Goal: Browse casually

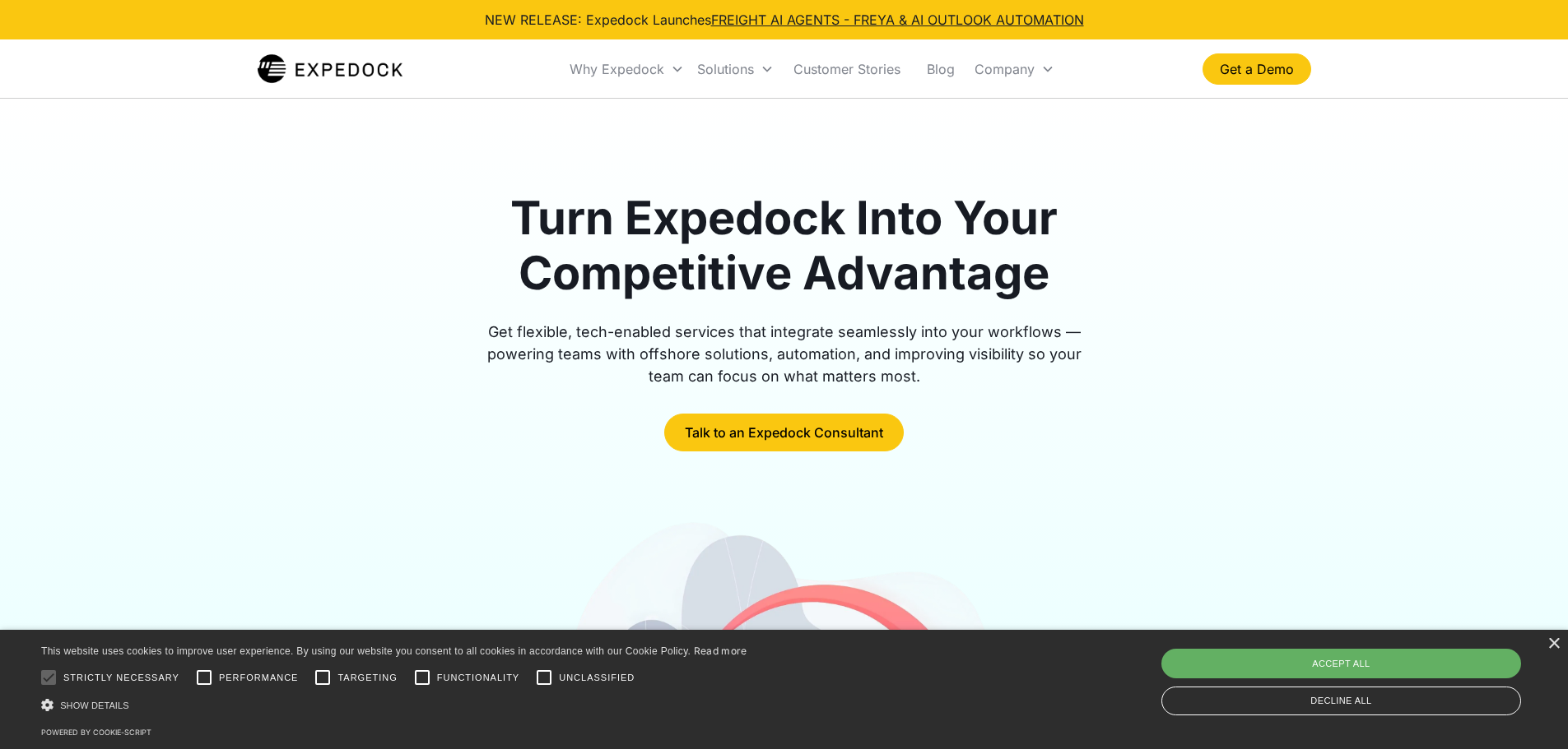
click at [1294, 665] on div "Accept all" at bounding box center [1341, 664] width 359 height 30
checkbox input "true"
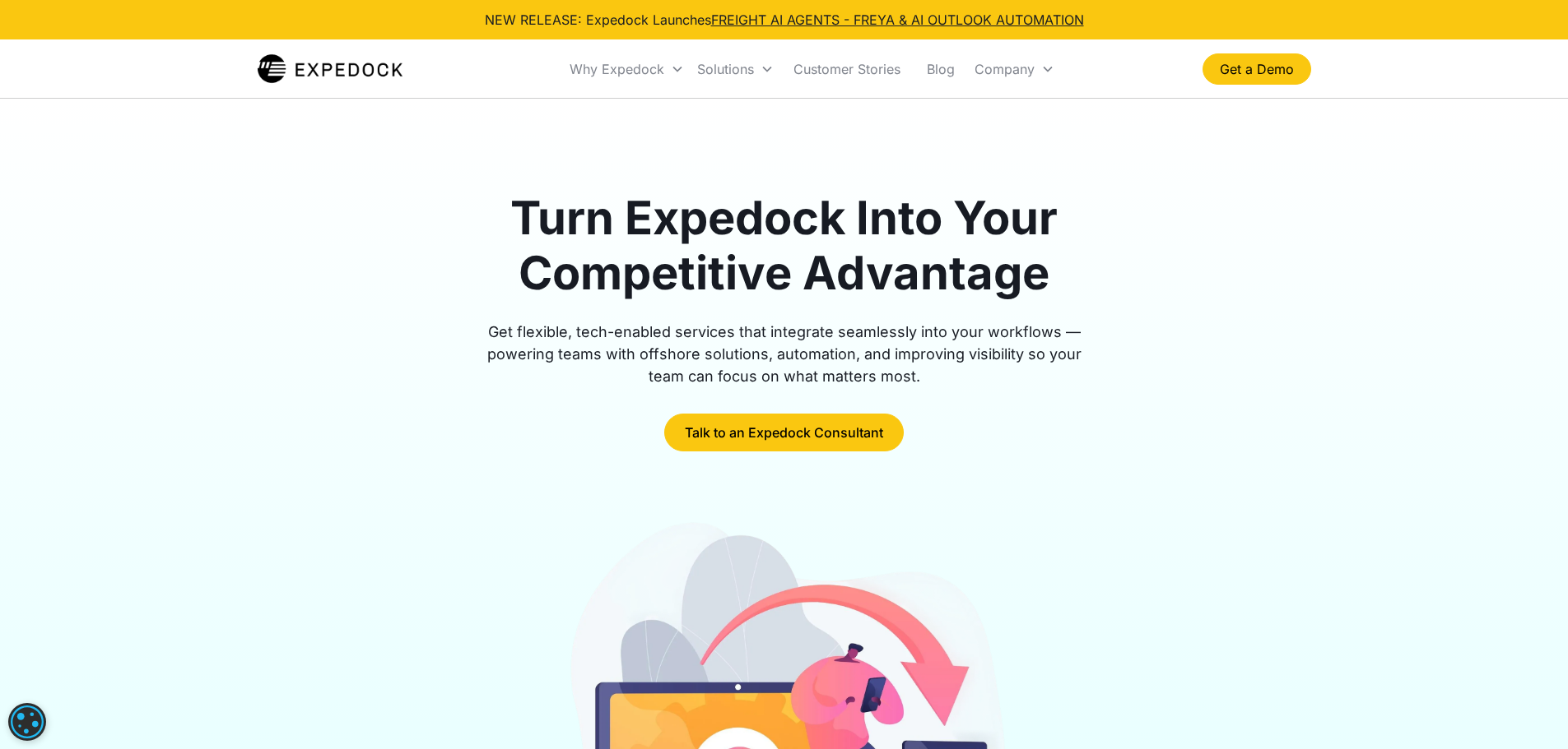
click at [1255, 242] on div "Turn Expedock Into Your Competitive Advantage Get flexible, tech-enabled servic…" at bounding box center [784, 321] width 1053 height 260
